Goal: Task Accomplishment & Management: Manage account settings

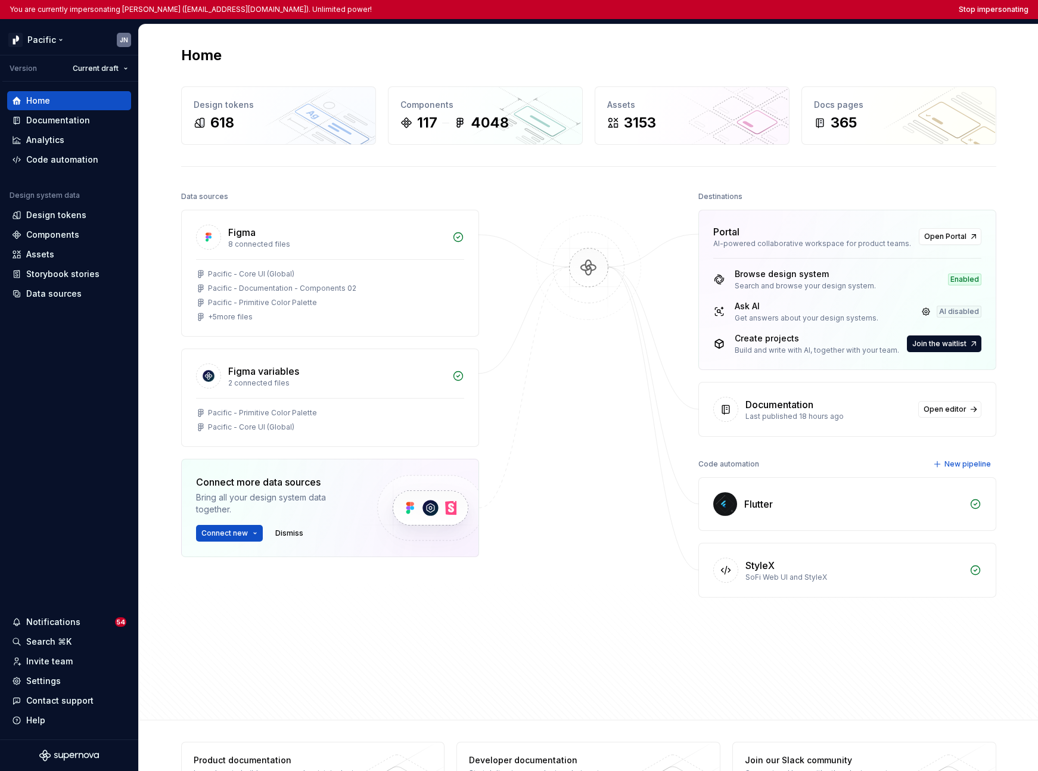
click at [41, 40] on html "You are currently impersonating [PERSON_NAME] ([EMAIL_ADDRESS][DOMAIN_NAME]). U…" at bounding box center [519, 385] width 1038 height 771
click at [42, 556] on html "You are currently impersonating [PERSON_NAME] ([EMAIL_ADDRESS][DOMAIN_NAME]). U…" at bounding box center [519, 385] width 1038 height 771
click at [48, 686] on div "Settings" at bounding box center [43, 681] width 35 height 12
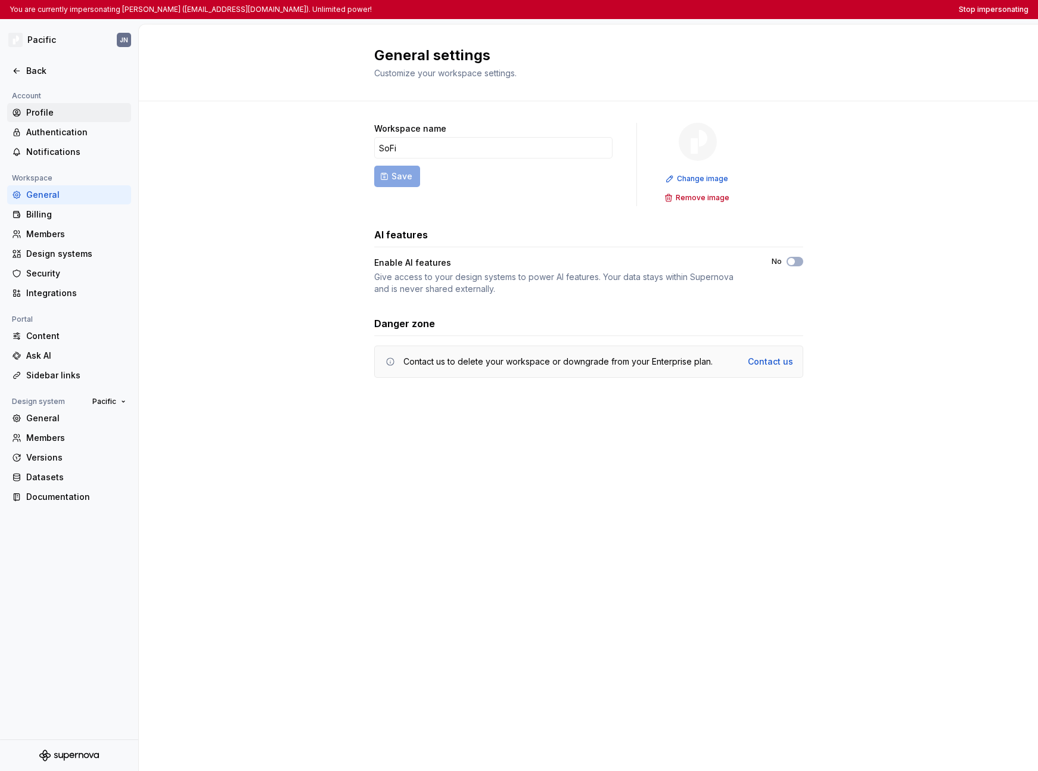
click at [46, 117] on div "Profile" at bounding box center [76, 113] width 100 height 12
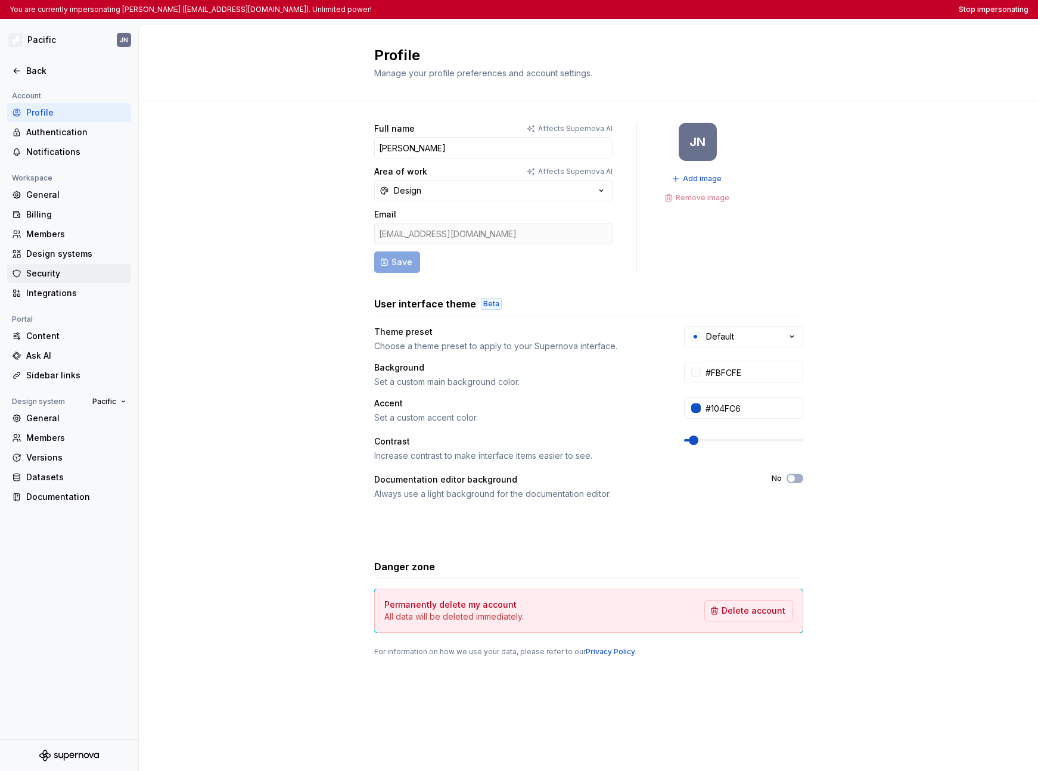
click at [64, 270] on div "Security" at bounding box center [76, 273] width 100 height 12
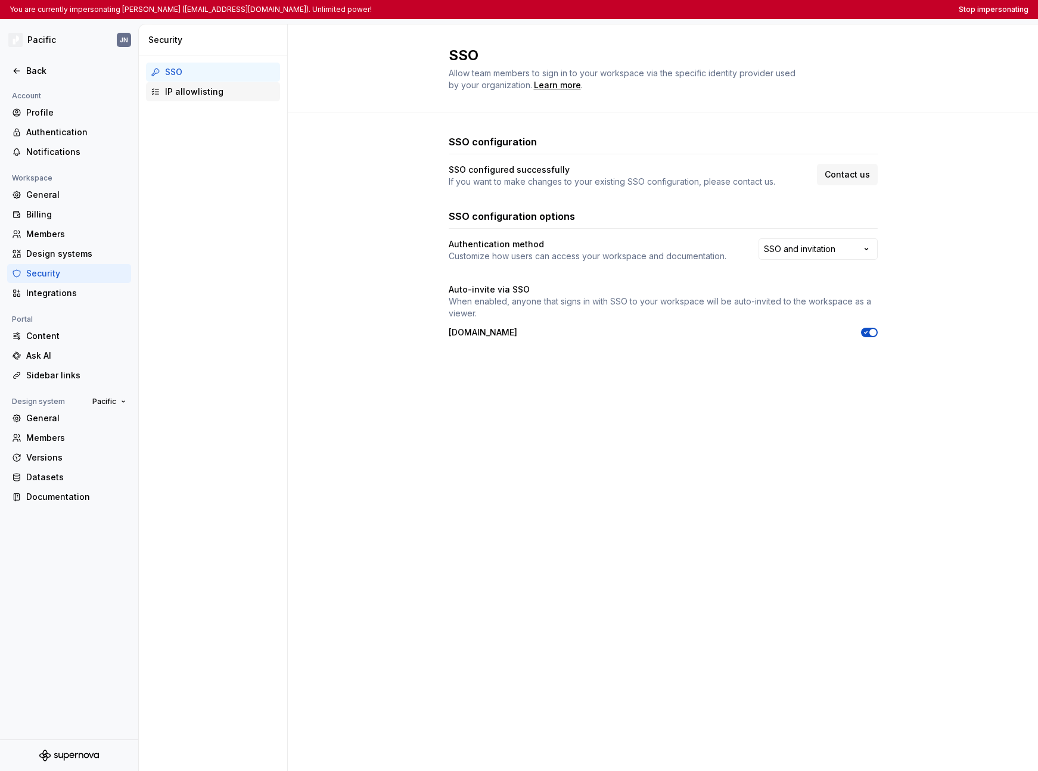
click at [213, 95] on div "IP allowlisting" at bounding box center [220, 92] width 110 height 12
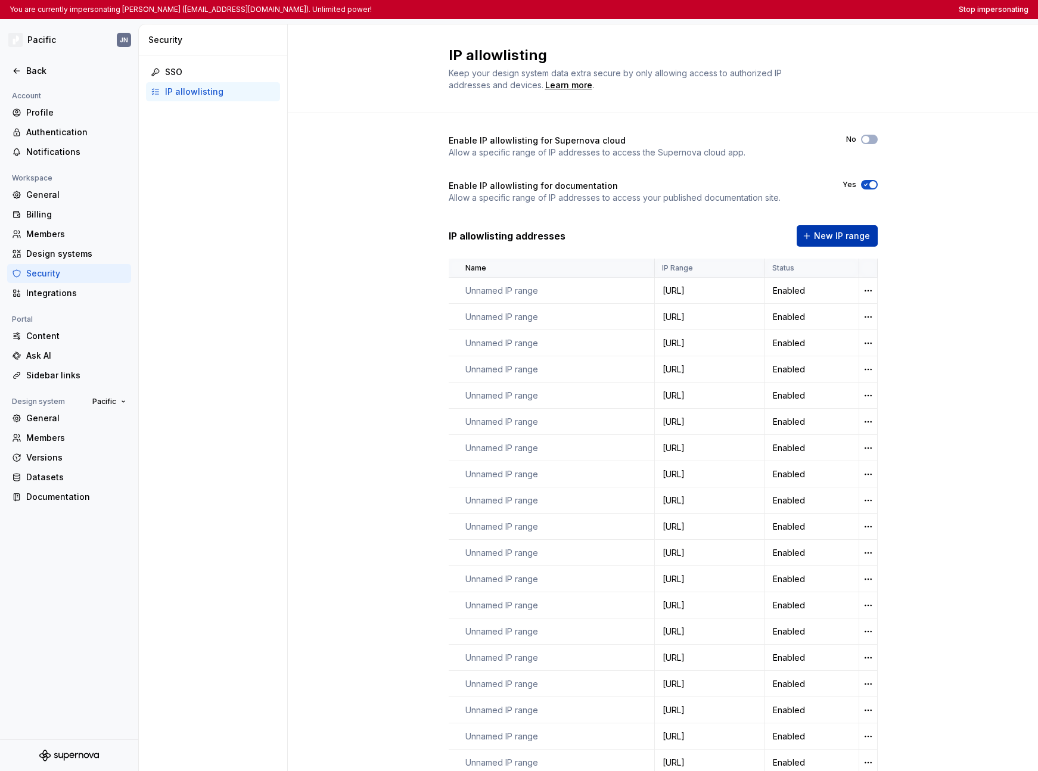
click at [826, 242] on button "New IP range" at bounding box center [836, 235] width 81 height 21
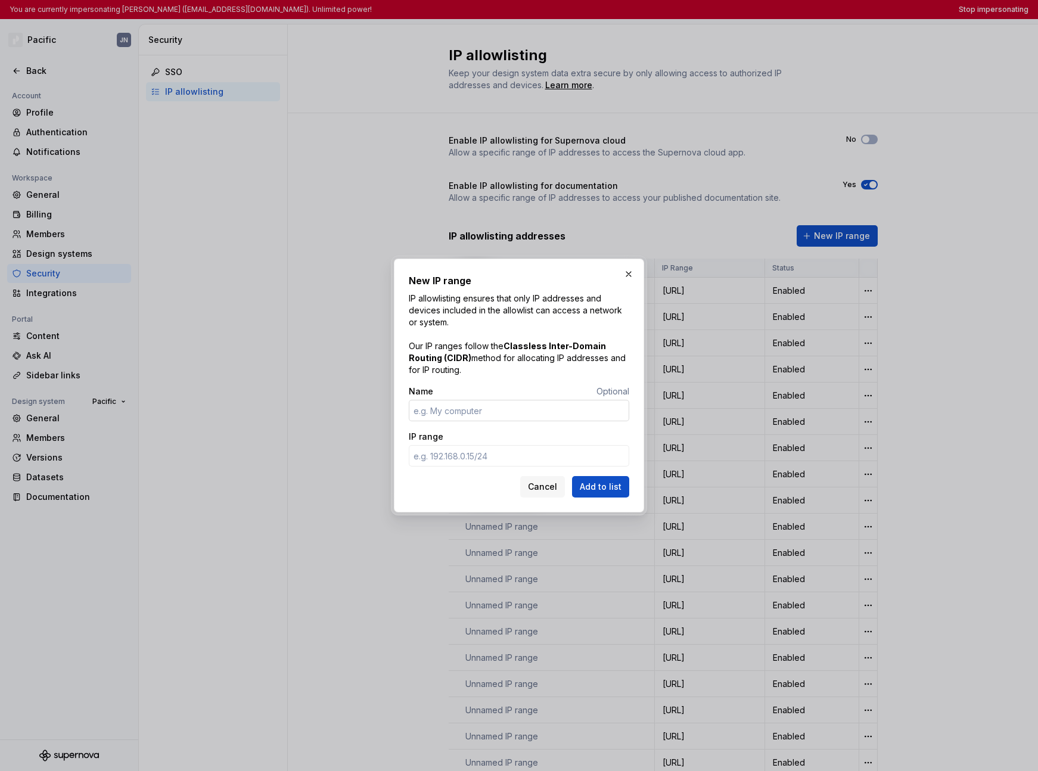
type input "[TECHNICAL_ID]"
type input "[PERSON_NAME]"
click at [512, 452] on input "IP range" at bounding box center [519, 455] width 220 height 21
paste input "[TECHNICAL_ID]"
type input "[TECHNICAL_ID]"
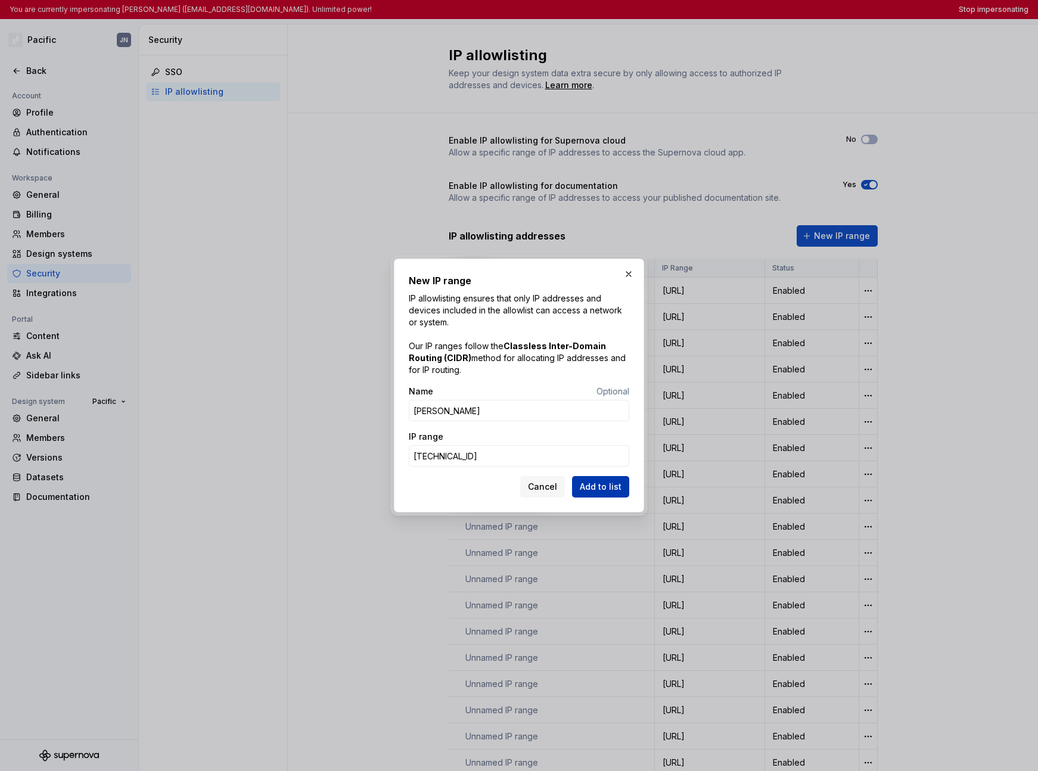
click at [597, 486] on span "Add to list" at bounding box center [601, 487] width 42 height 12
click at [469, 410] on input "Name" at bounding box center [519, 410] width 220 height 21
type input "[PERSON_NAME]"
click at [489, 454] on input "IP range" at bounding box center [519, 455] width 220 height 21
paste input "[TECHNICAL_ID]"
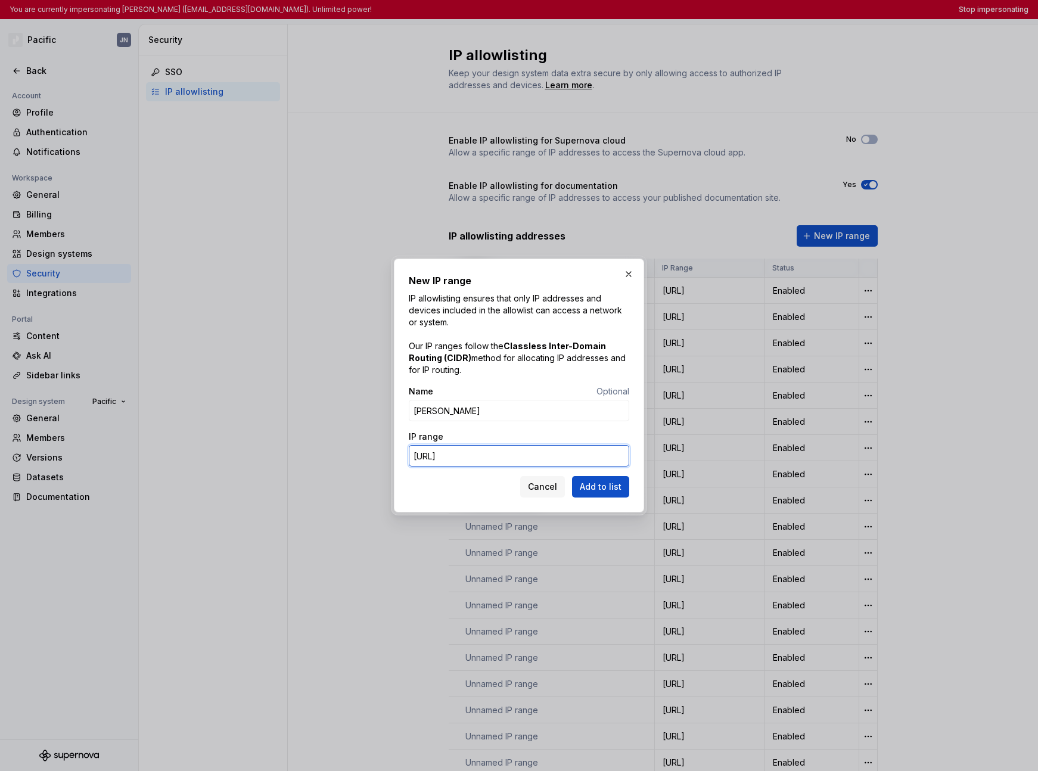
type input "[URL]"
click button "Add to list" at bounding box center [600, 486] width 57 height 21
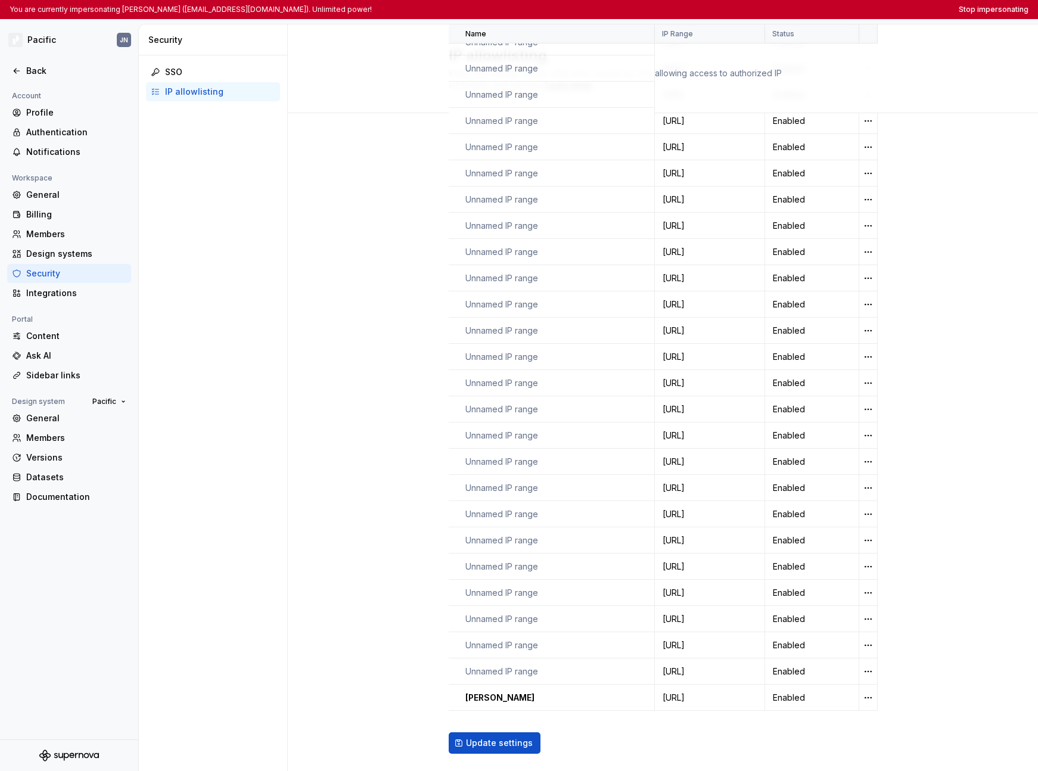
scroll to position [617, 0]
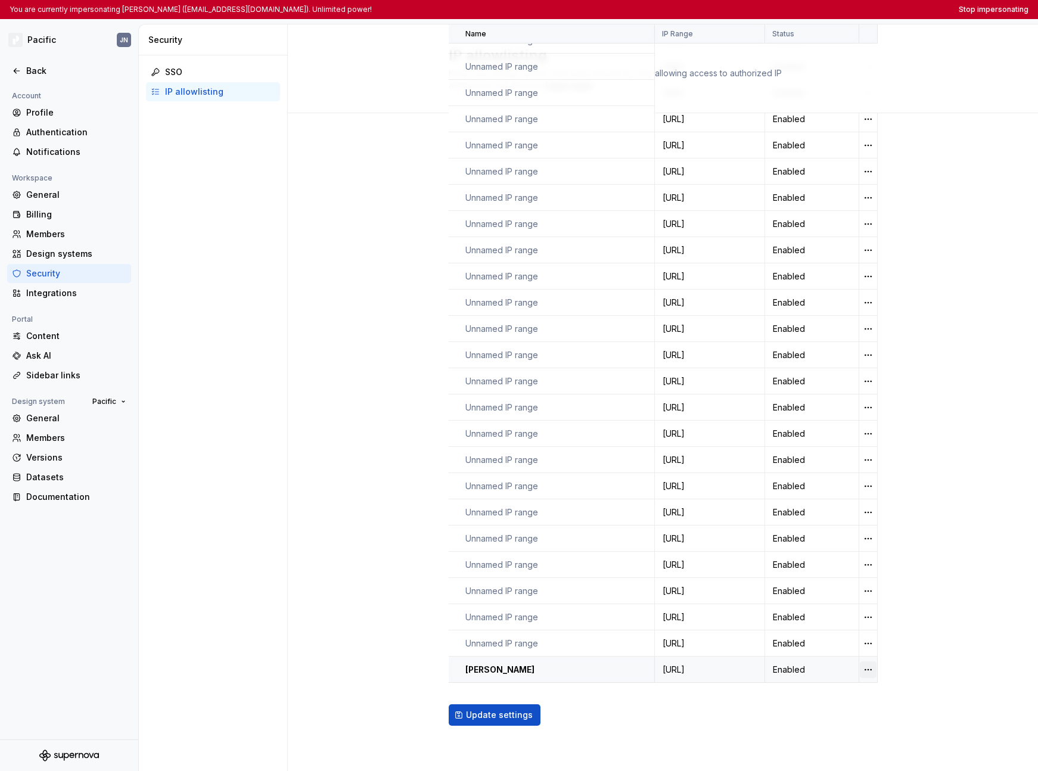
click at [872, 669] on html "You are currently impersonating [PERSON_NAME] ([EMAIL_ADDRESS][DOMAIN_NAME]). U…" at bounding box center [519, 385] width 1038 height 771
click at [902, 737] on div "Delete IP range" at bounding box center [920, 736] width 77 height 12
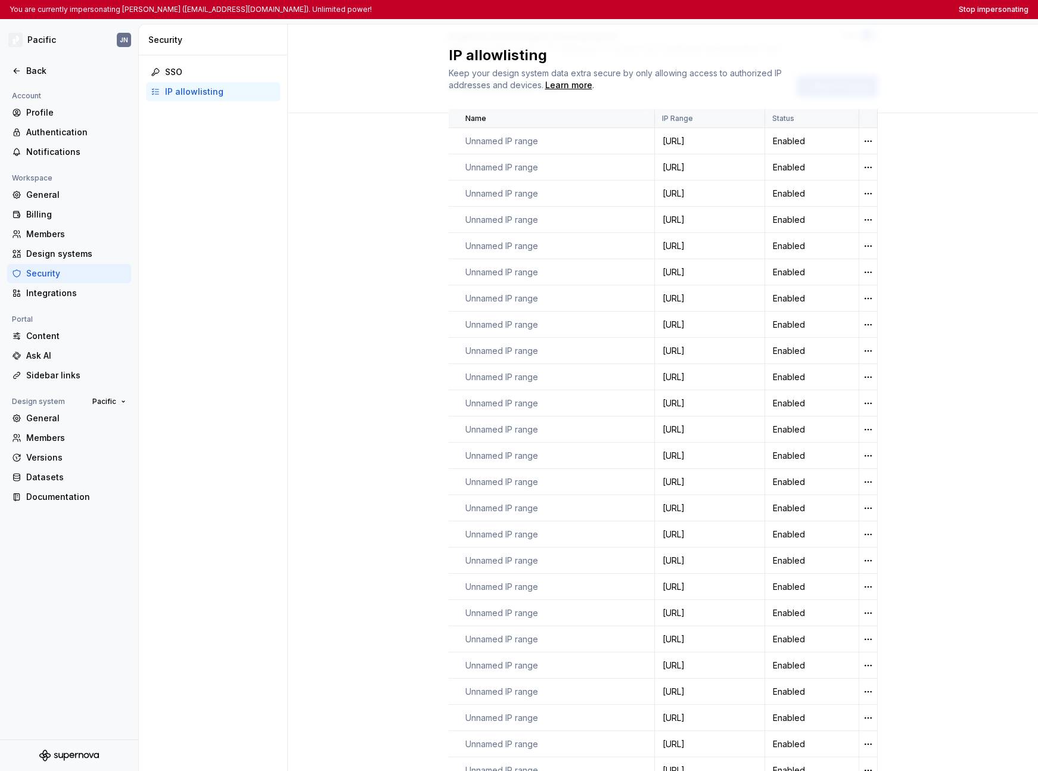
scroll to position [0, 0]
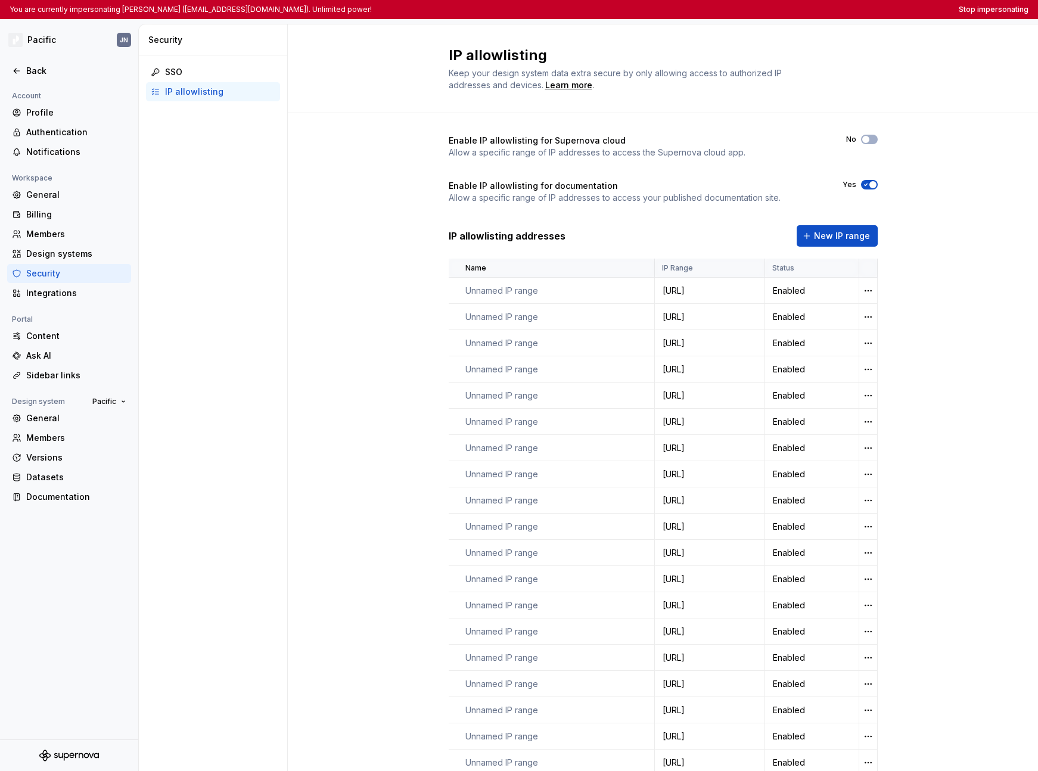
click at [1004, 17] on div "You are currently impersonating [PERSON_NAME] ([EMAIL_ADDRESS][DOMAIN_NAME]). U…" at bounding box center [519, 9] width 1038 height 19
click at [1007, 13] on button "Stop impersonating" at bounding box center [993, 10] width 70 height 10
